Goal: Task Accomplishment & Management: Manage account settings

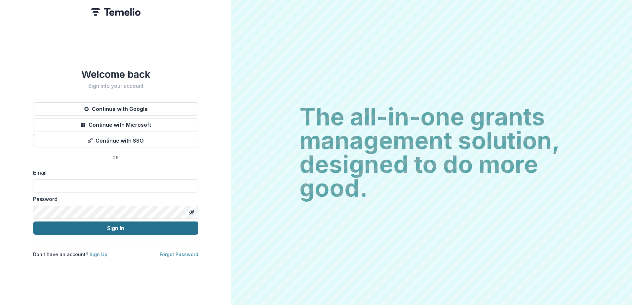
type input "**********"
click at [83, 225] on button "Sign In" at bounding box center [115, 228] width 165 height 13
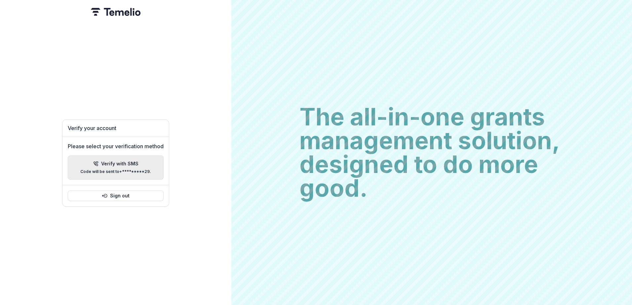
click at [116, 170] on p "Code will be sent to +*********29 ." at bounding box center [115, 172] width 71 height 5
type input "*"
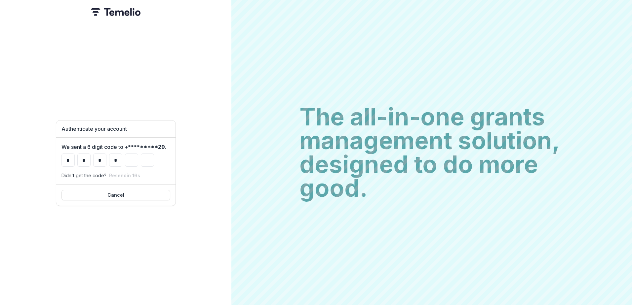
type input "*"
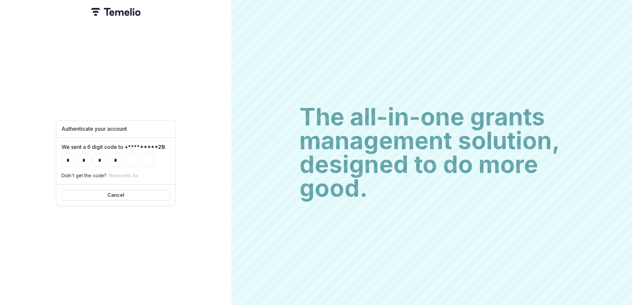
type input "*"
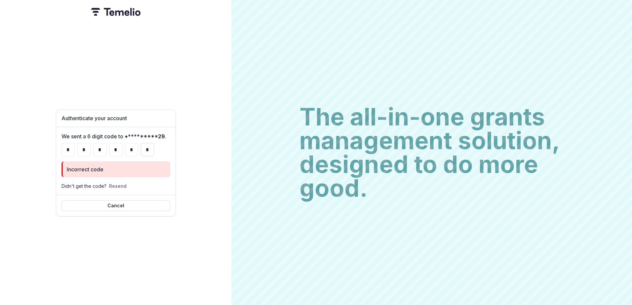
click at [150, 147] on input "*" at bounding box center [147, 149] width 13 height 13
type input "*"
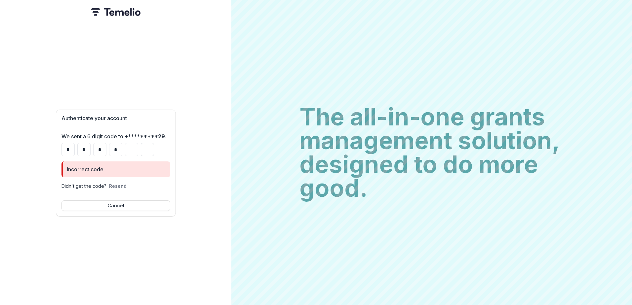
type input "*"
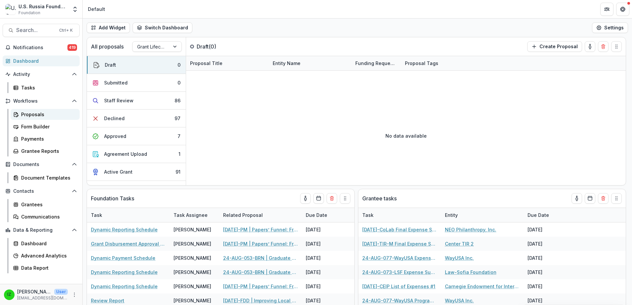
click at [38, 114] on div "Proposals" at bounding box center [47, 114] width 53 height 7
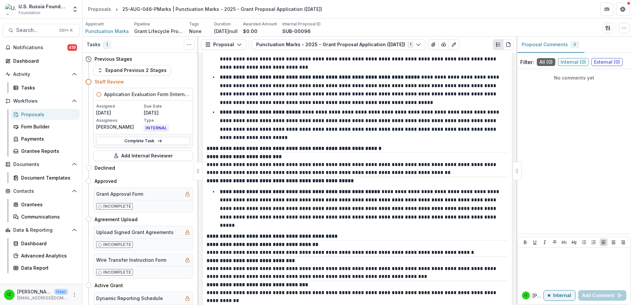
scroll to position [3734, 0]
